Goal: Navigation & Orientation: Find specific page/section

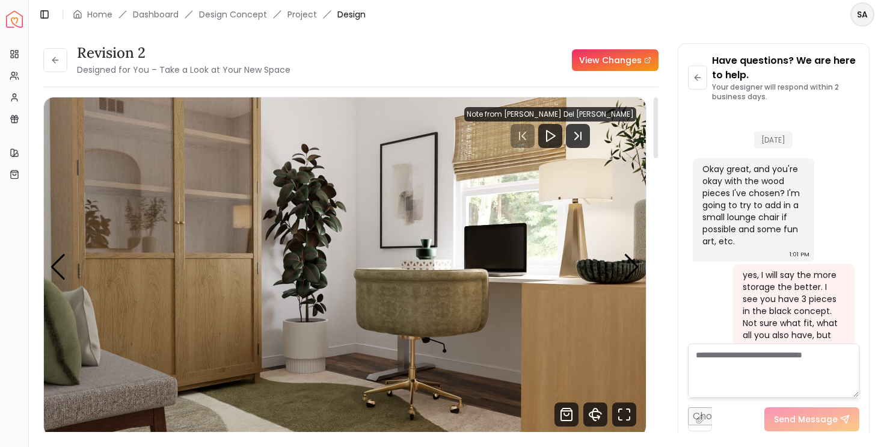
scroll to position [2924, 0]
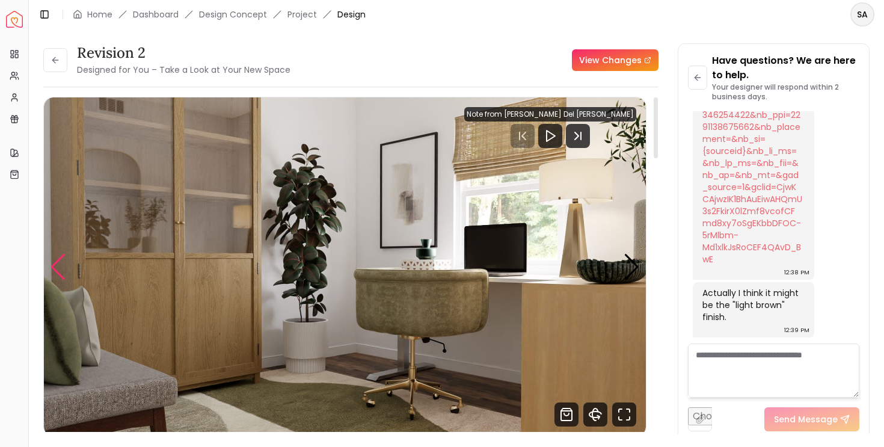
click at [66, 261] on div "Previous slide" at bounding box center [58, 267] width 16 height 26
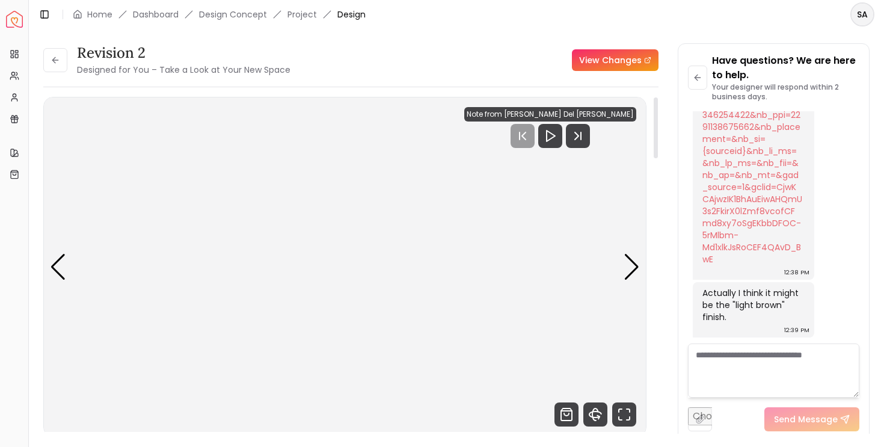
click at [371, 144] on img "5 / 5" at bounding box center [345, 266] width 602 height 339
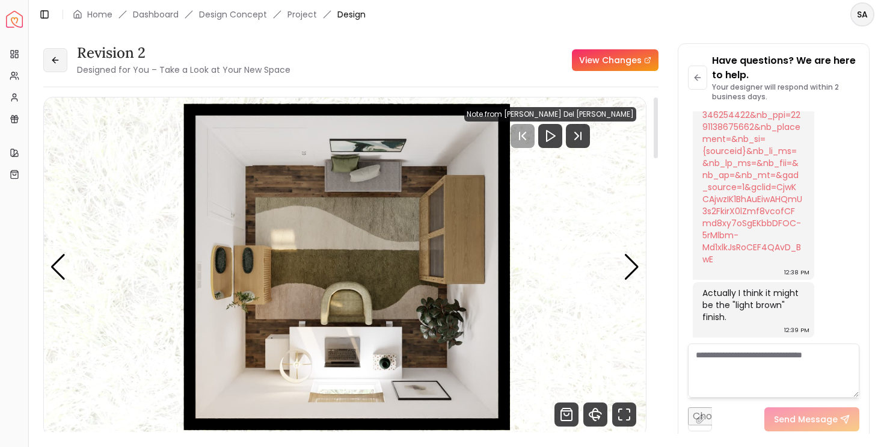
click at [51, 54] on button at bounding box center [55, 60] width 24 height 24
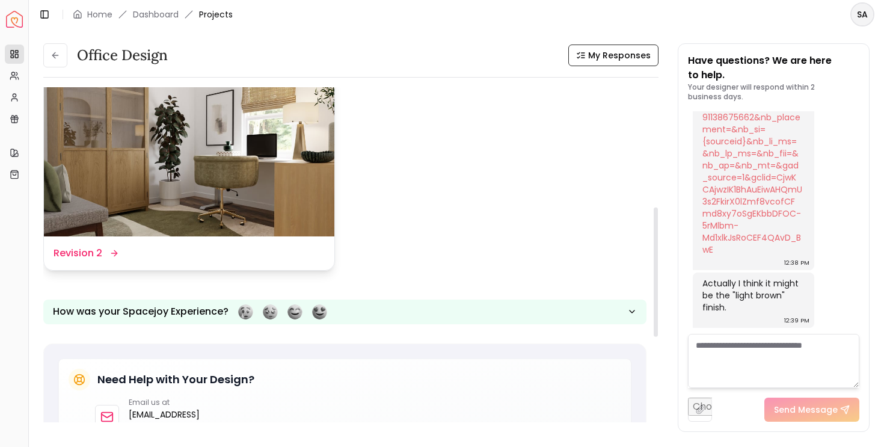
scroll to position [202, 0]
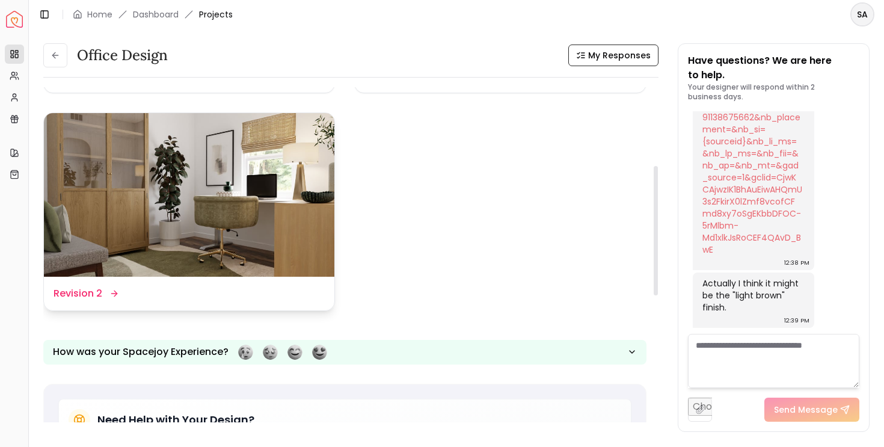
click at [271, 207] on img at bounding box center [189, 195] width 291 height 164
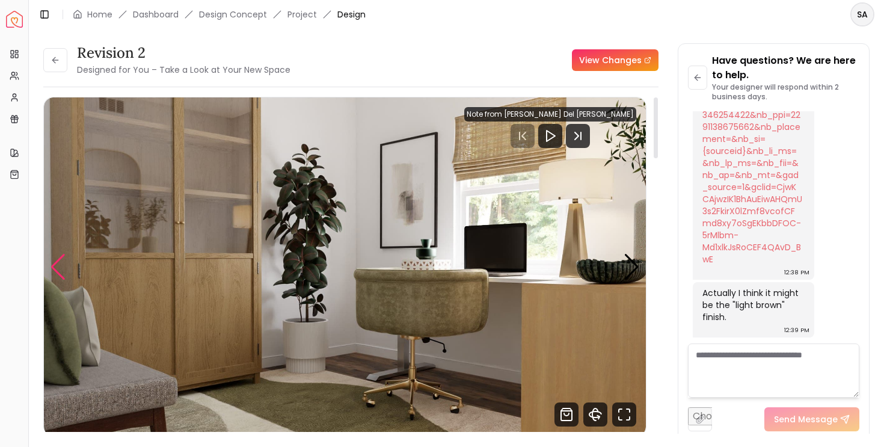
click at [59, 263] on div "Previous slide" at bounding box center [58, 267] width 16 height 26
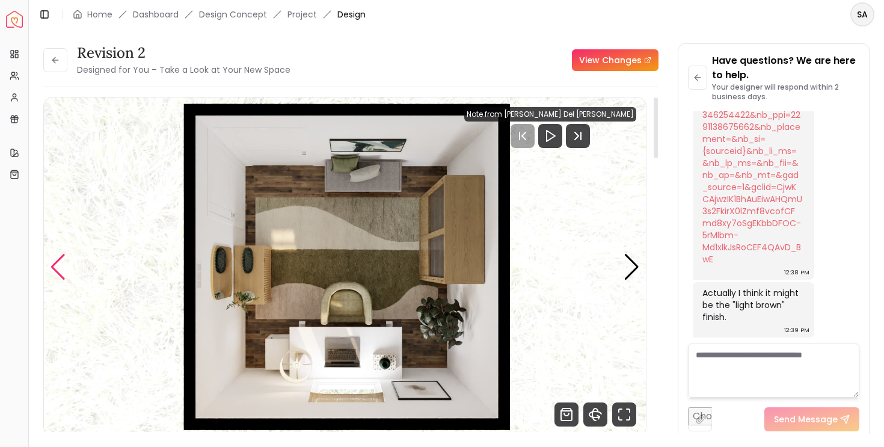
click at [50, 256] on div "Previous slide" at bounding box center [58, 267] width 16 height 26
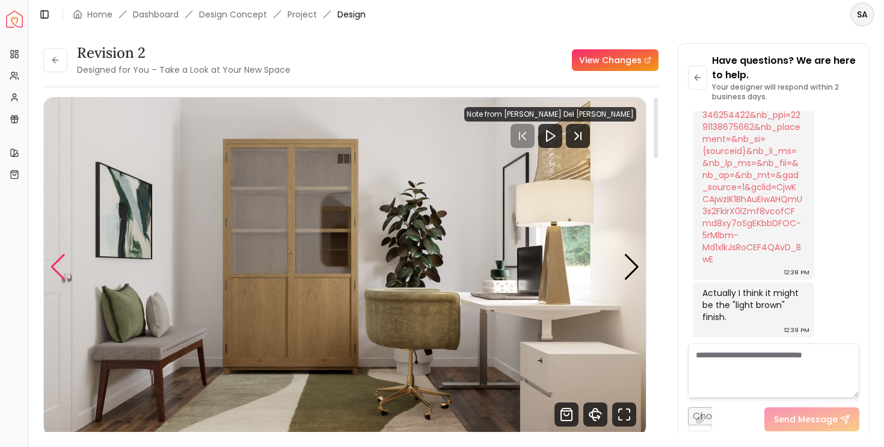
click at [50, 256] on div "Previous slide" at bounding box center [58, 267] width 16 height 26
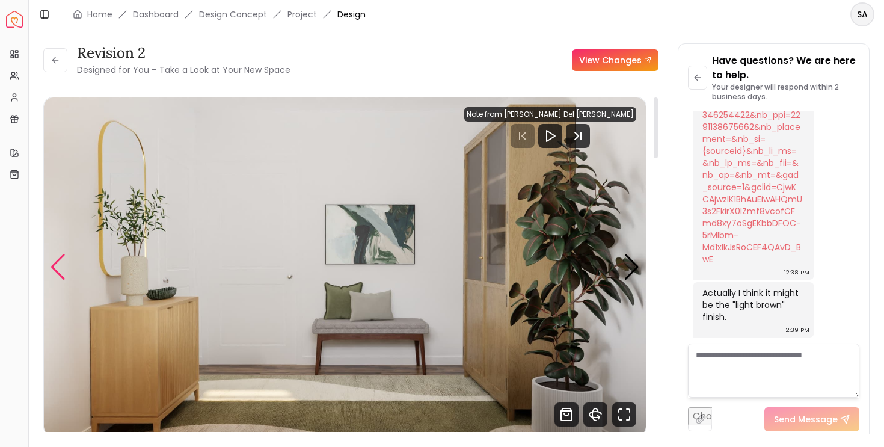
click at [50, 256] on div "Previous slide" at bounding box center [58, 267] width 16 height 26
